Goal: Task Accomplishment & Management: Manage account settings

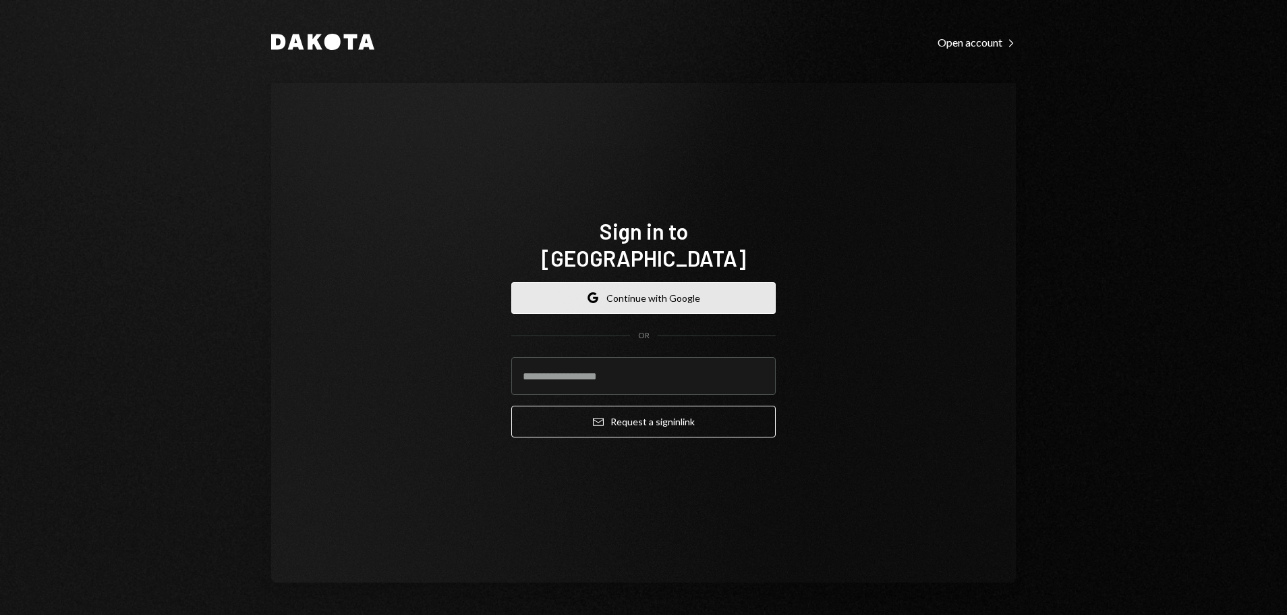
click at [641, 282] on button "Google Continue with Google" at bounding box center [643, 298] width 264 height 32
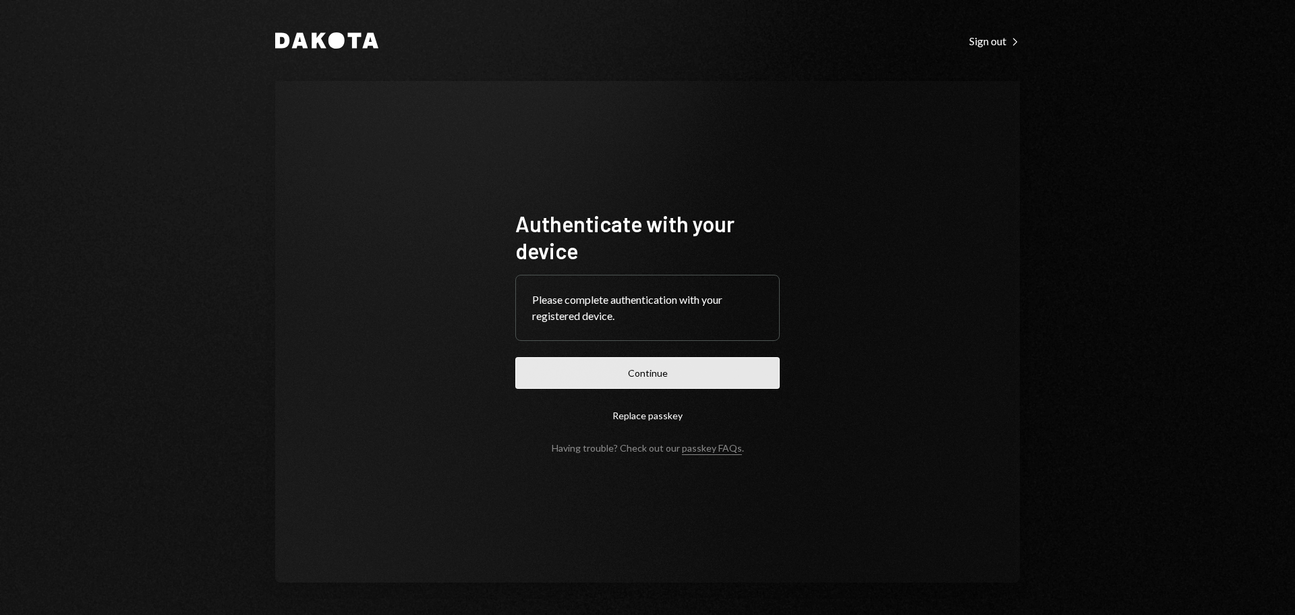
click at [661, 366] on button "Continue" at bounding box center [647, 373] width 264 height 32
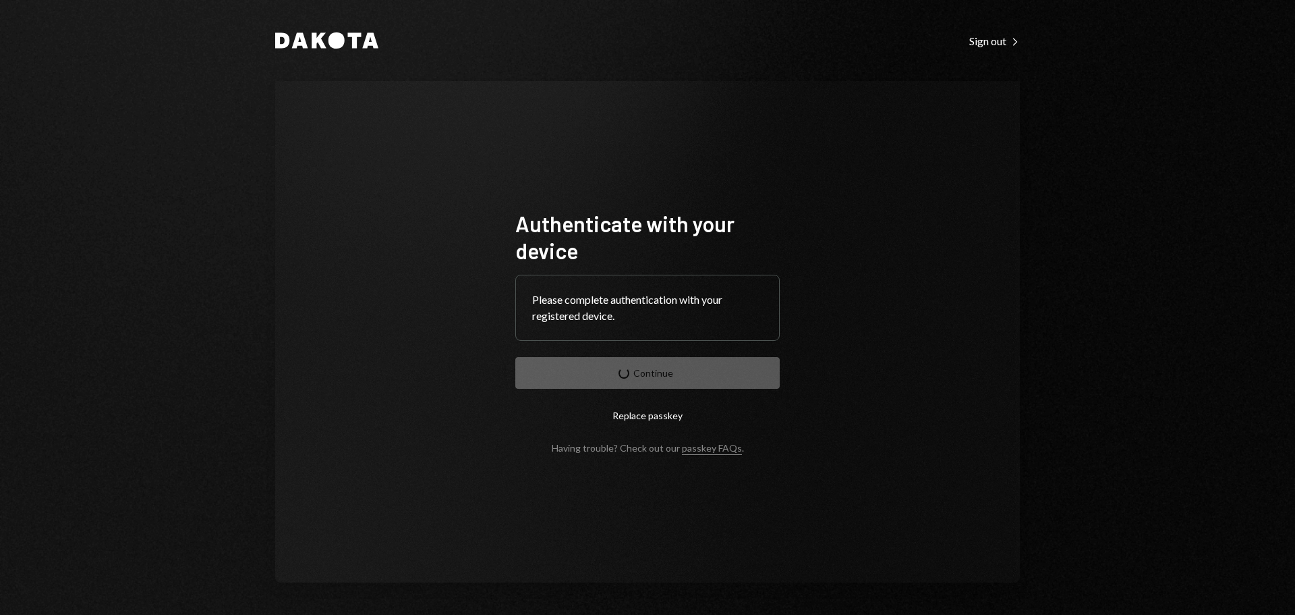
drag, startPoint x: 1166, startPoint y: 128, endPoint x: 1175, endPoint y: 141, distance: 15.9
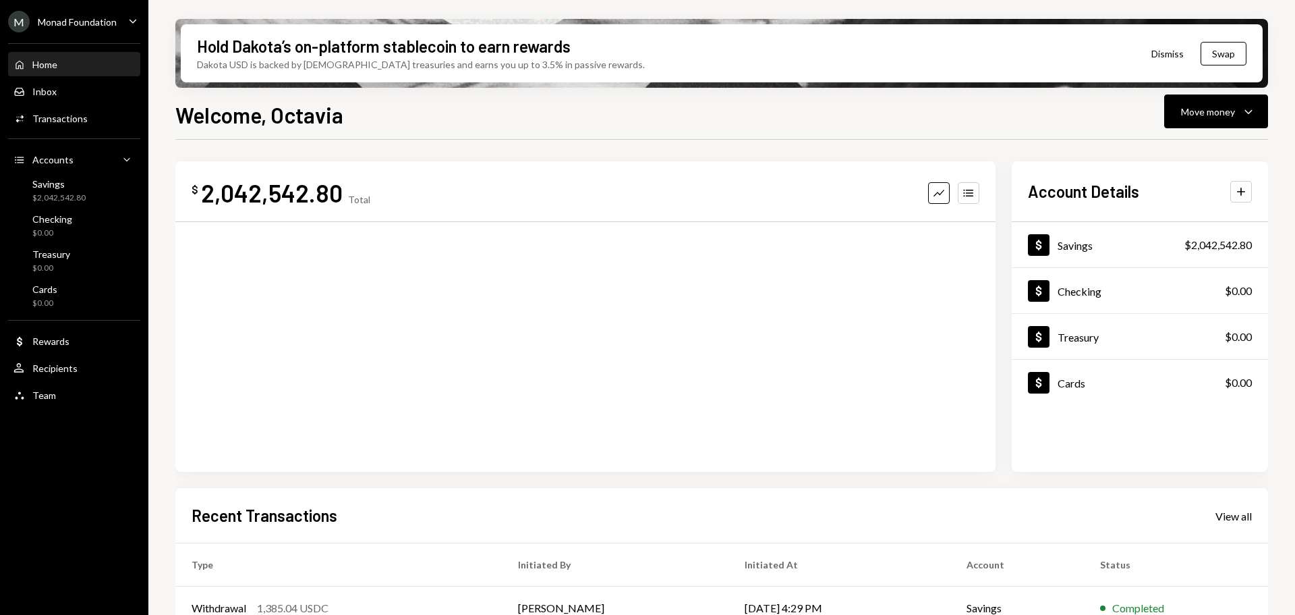
click at [121, 17] on div "M Monad Foundation Caret Down" at bounding box center [74, 22] width 148 height 22
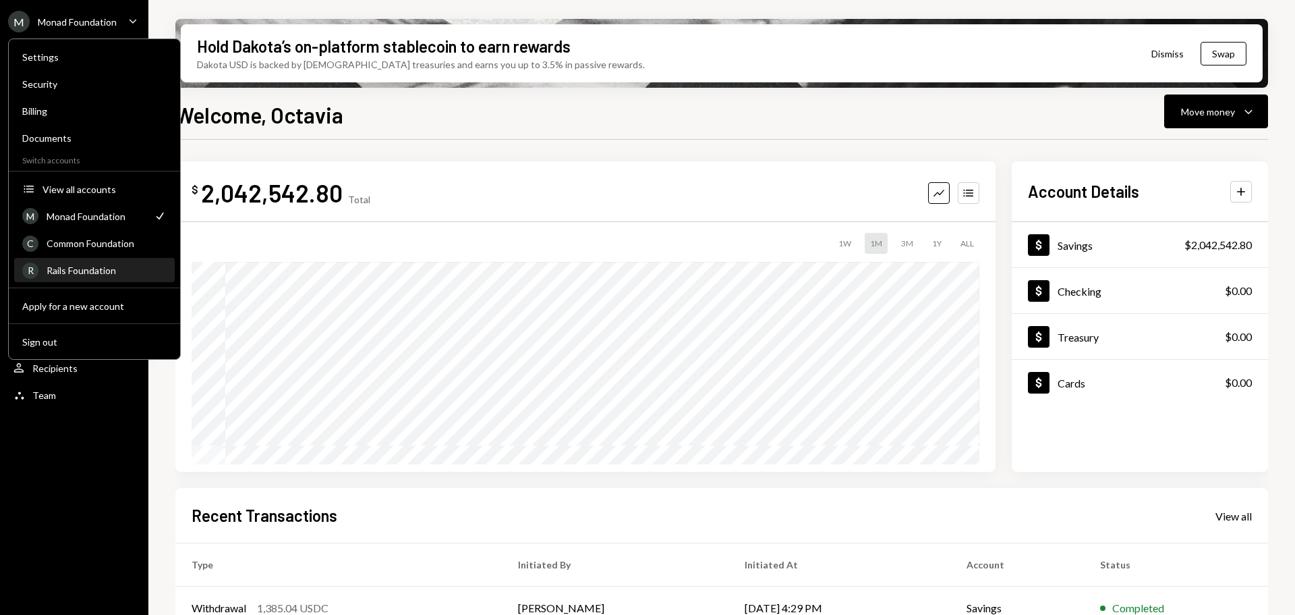
click at [93, 268] on div "Rails Foundation" at bounding box center [107, 269] width 120 height 11
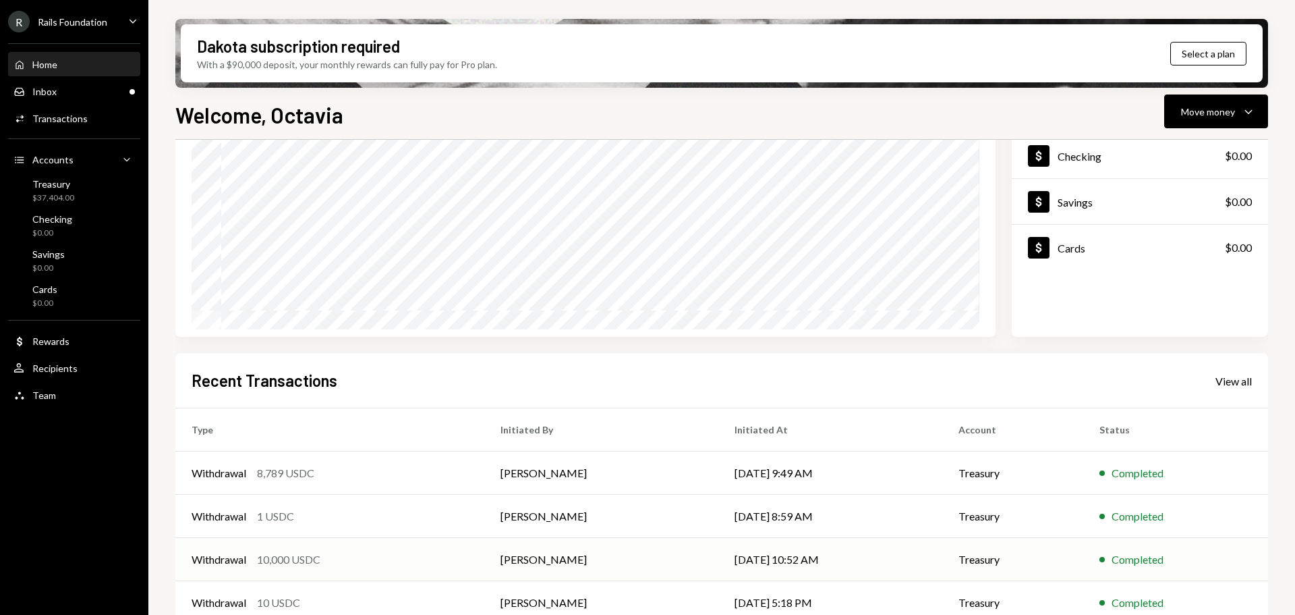
scroll to position [199, 0]
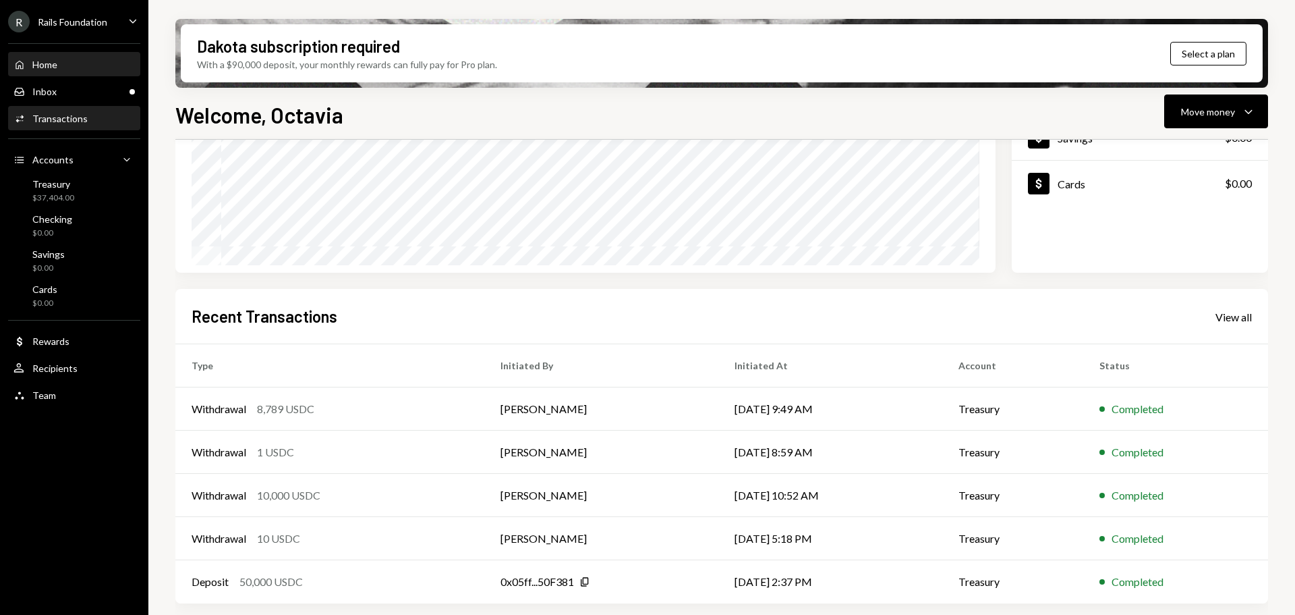
click at [74, 118] on div "Transactions" at bounding box center [59, 118] width 55 height 11
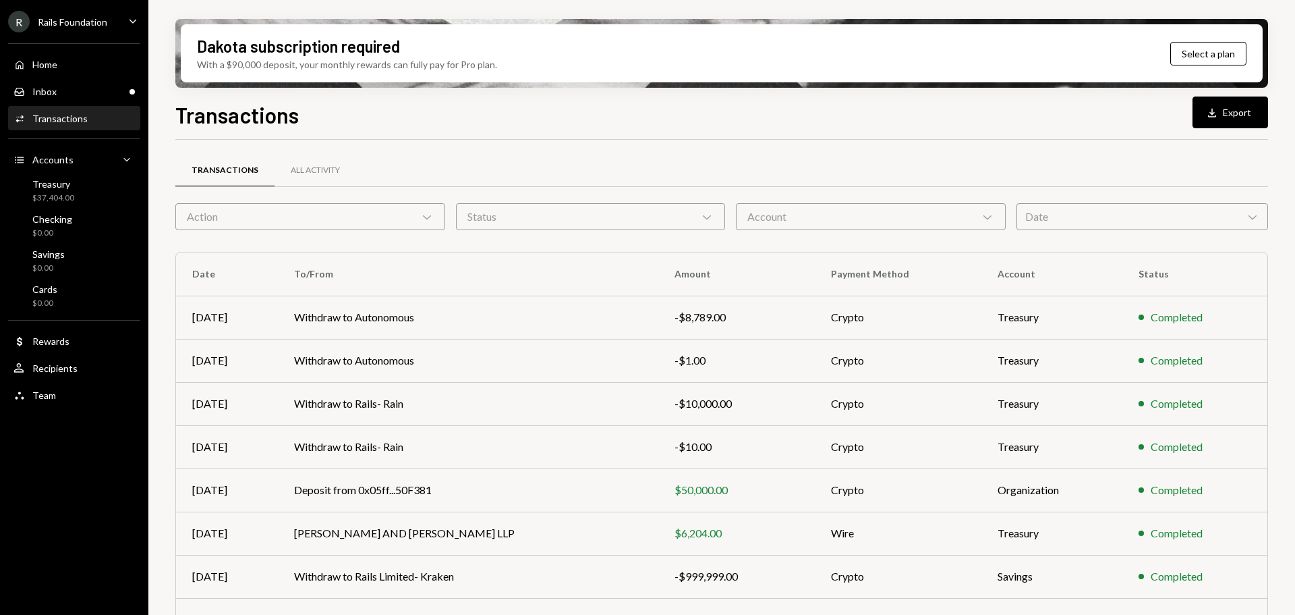
click at [54, 173] on div "Home Home Inbox Inbox Activities Transactions Accounts Accounts Caret Down Trea…" at bounding box center [74, 222] width 148 height 374
click at [52, 188] on div "Treasury" at bounding box center [53, 183] width 42 height 11
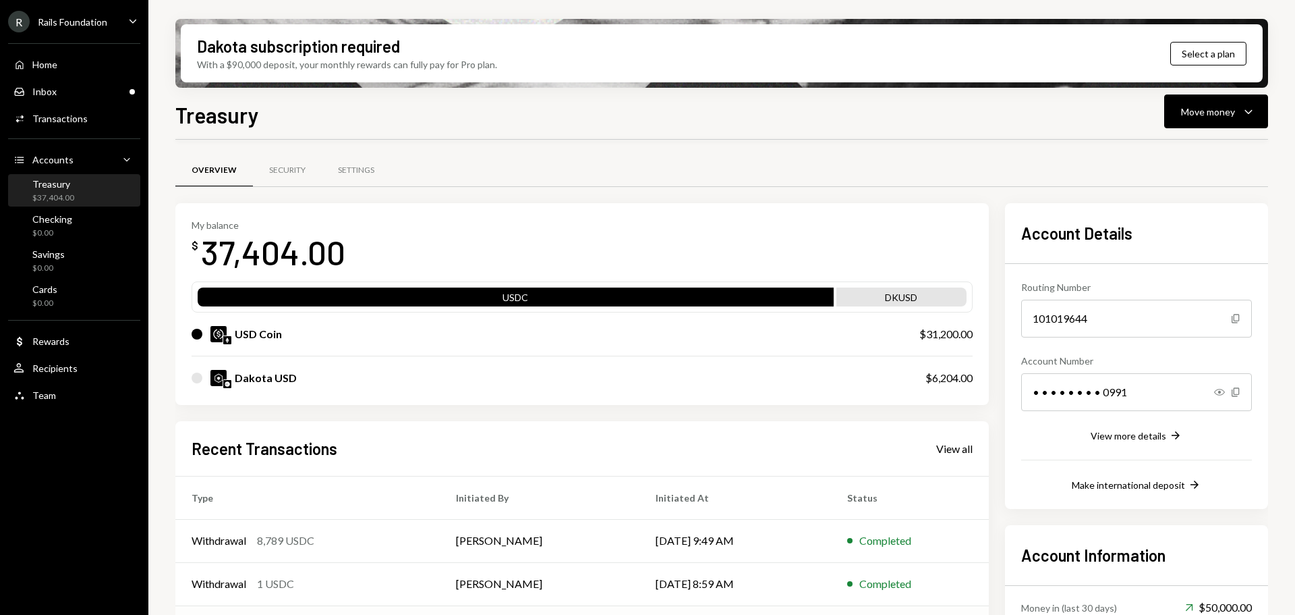
scroll to position [132, 0]
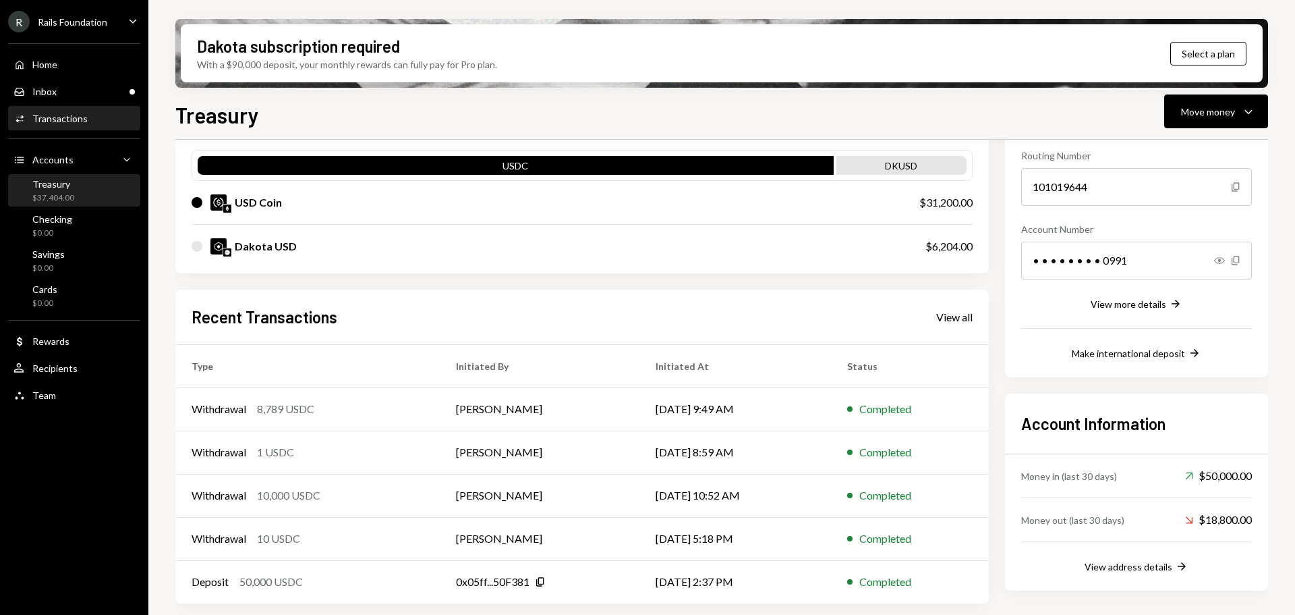
click at [67, 116] on div "Transactions" at bounding box center [59, 118] width 55 height 11
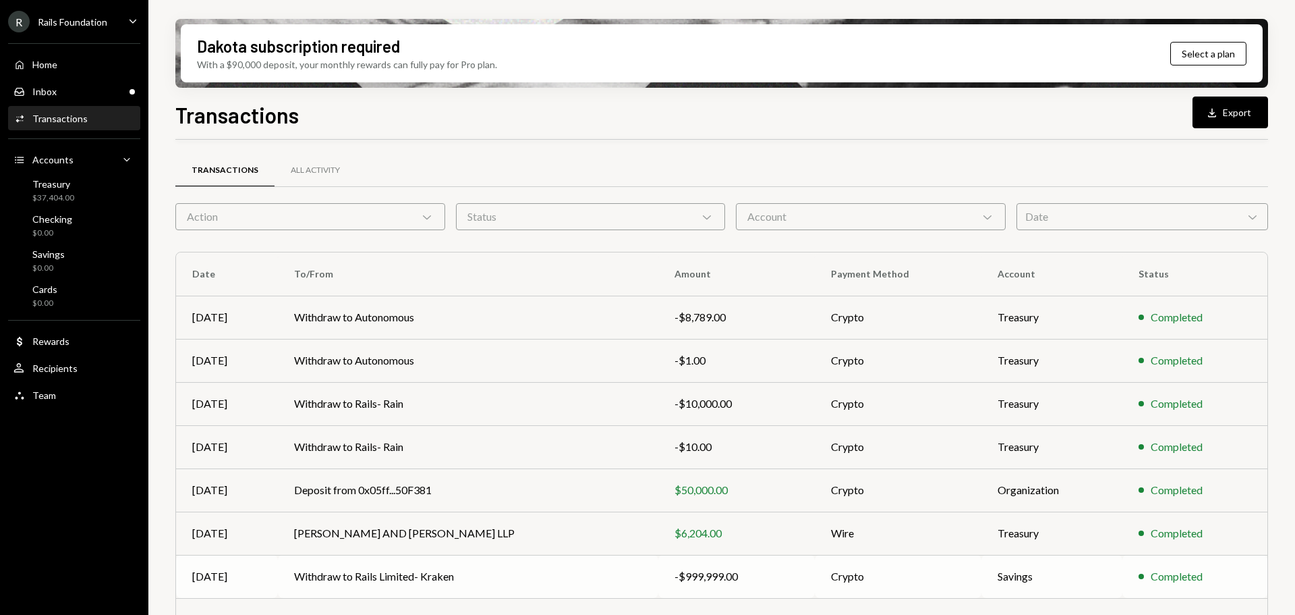
scroll to position [154, 0]
